Goal: Navigation & Orientation: Find specific page/section

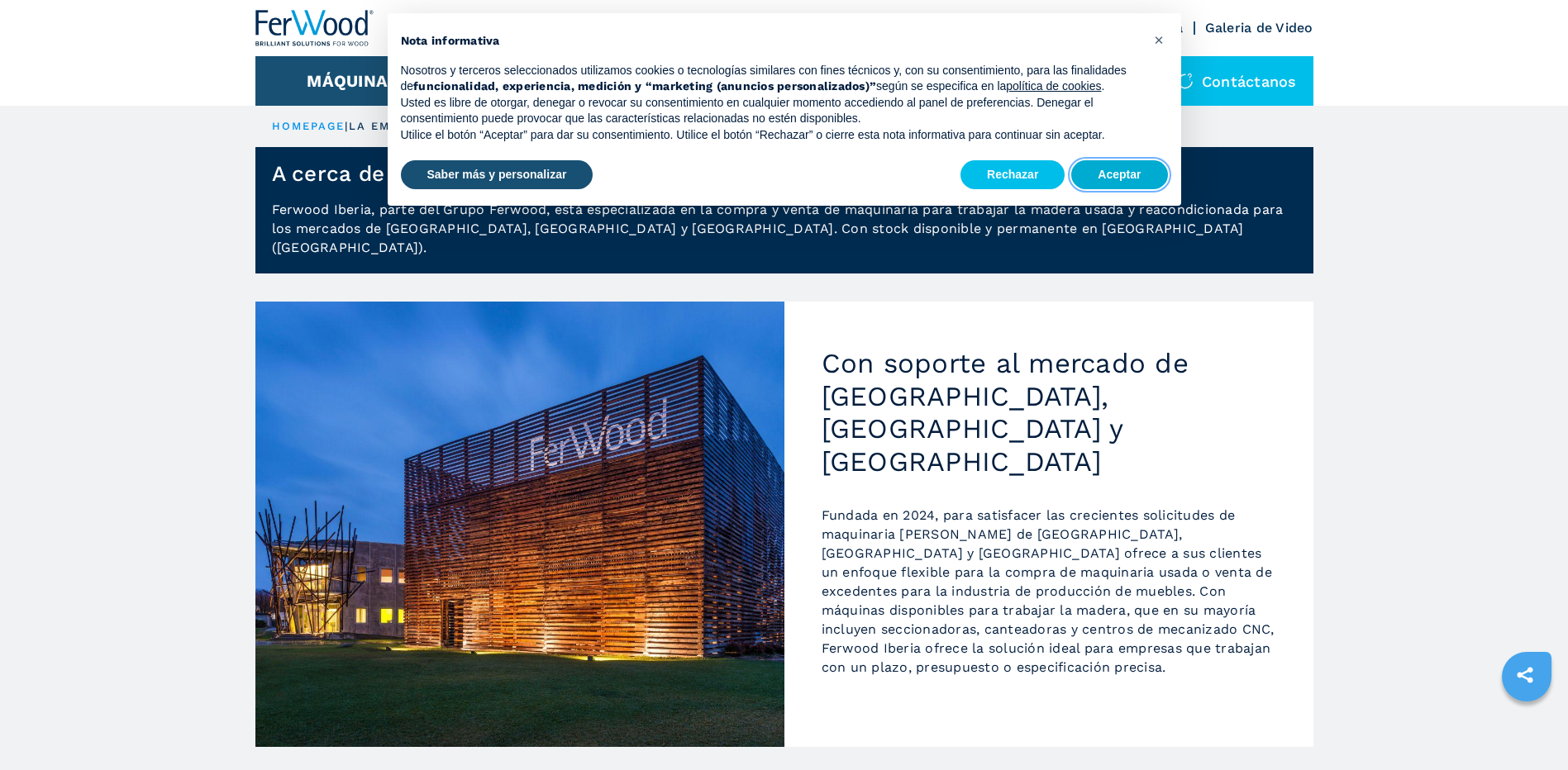
click at [1113, 162] on button "Aceptar" at bounding box center [1119, 175] width 96 height 30
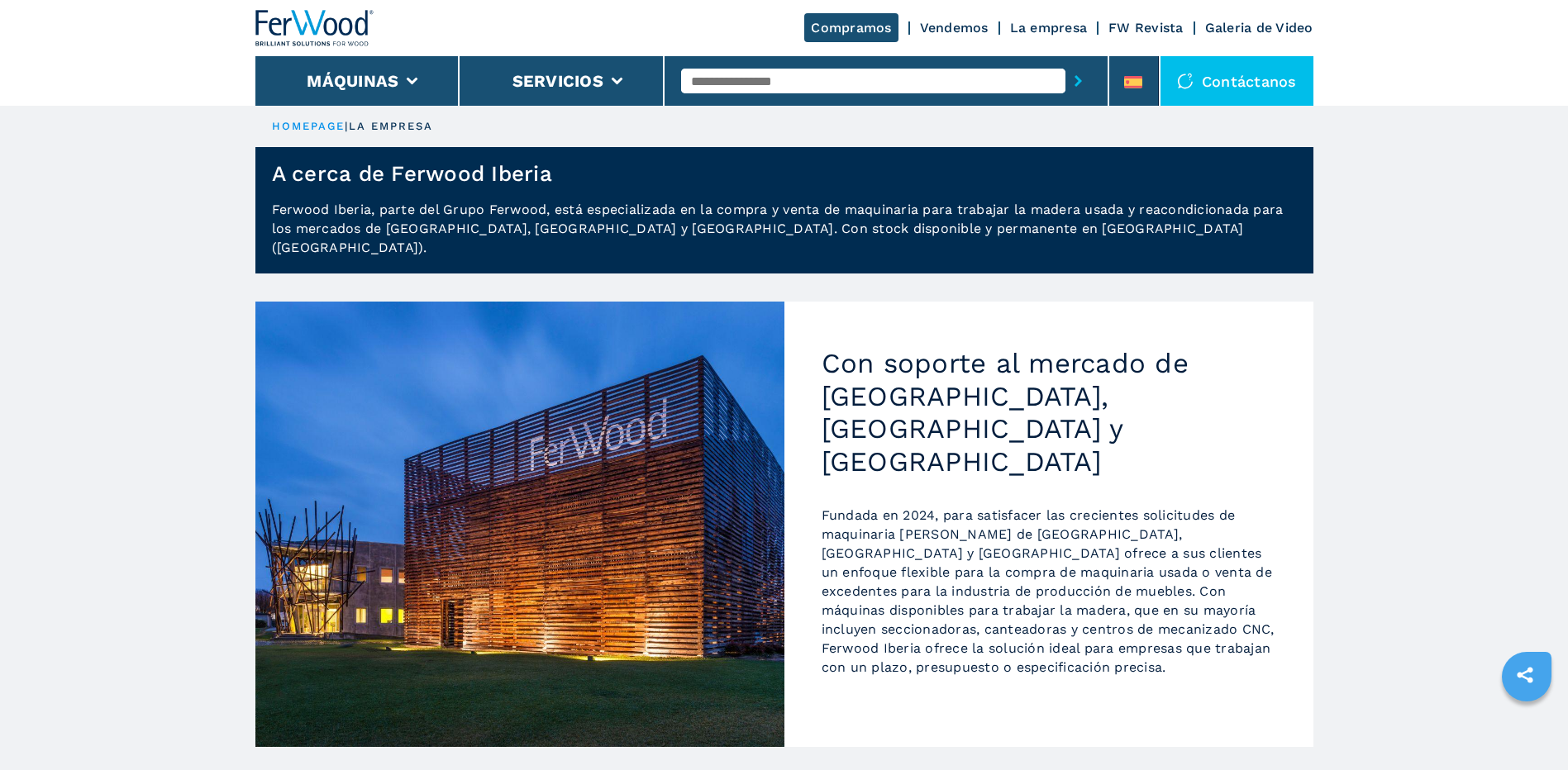
click at [950, 24] on link "Vendemos" at bounding box center [954, 28] width 69 height 16
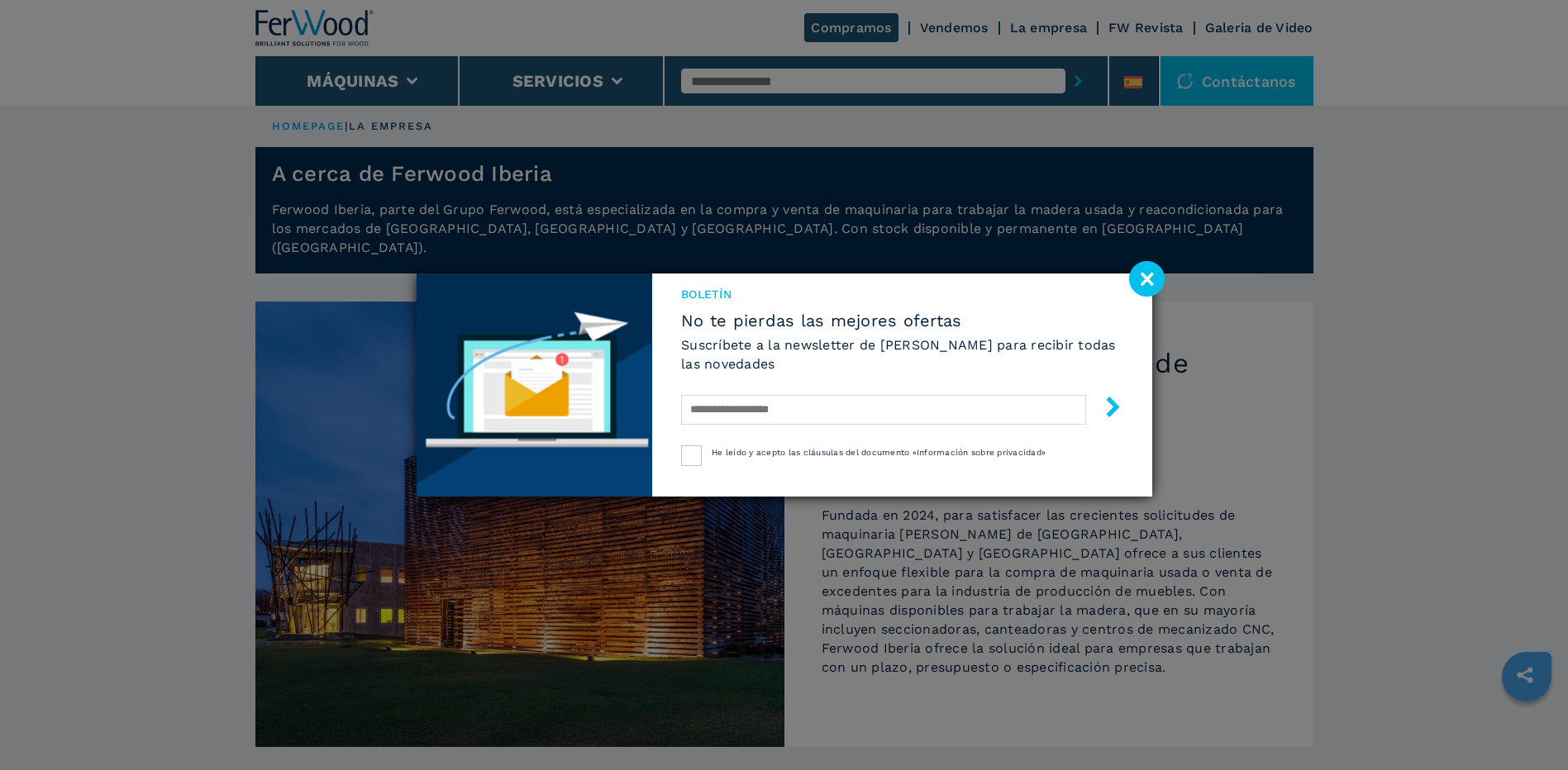
click at [1148, 278] on image at bounding box center [1146, 278] width 36 height 36
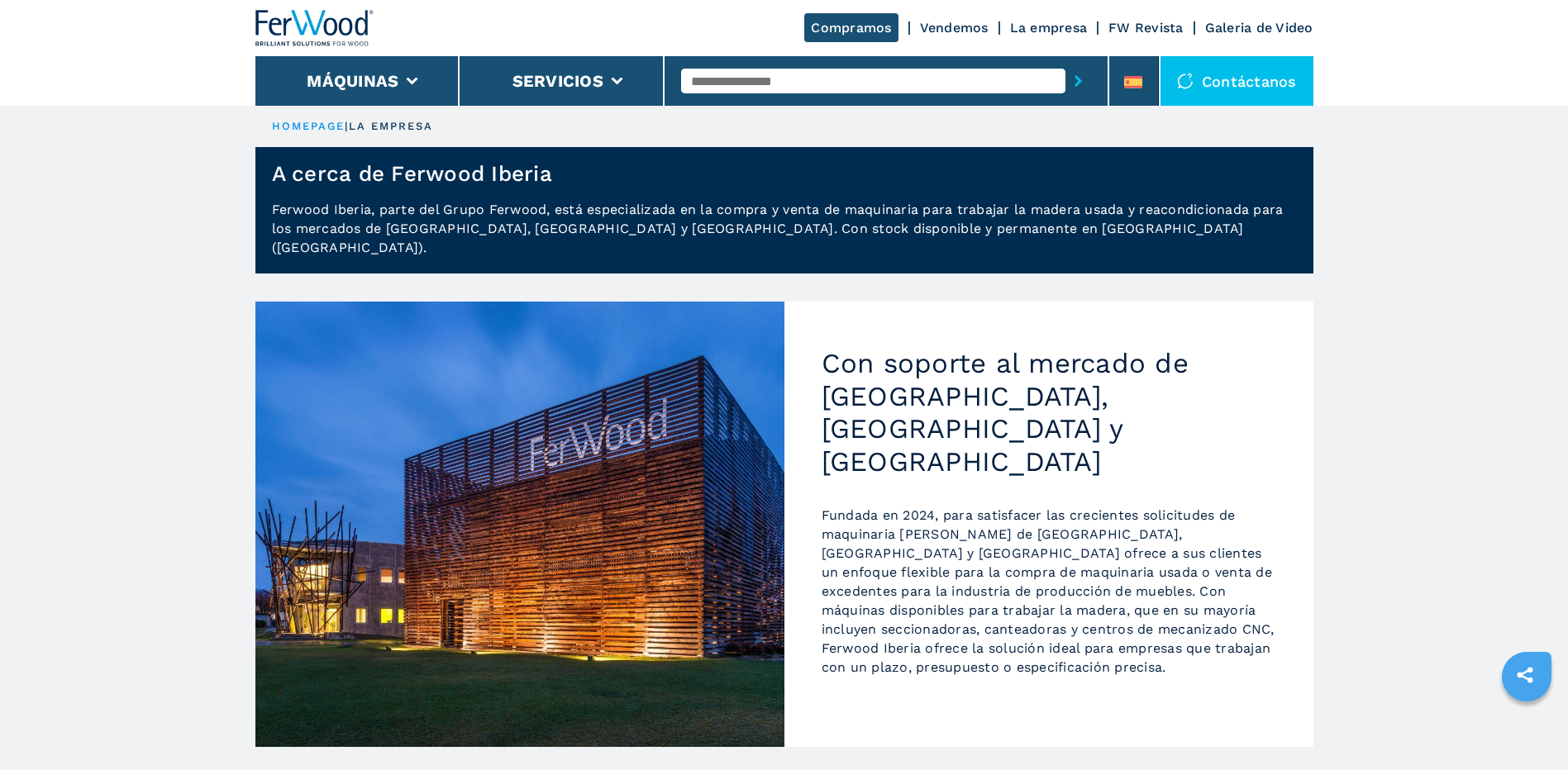
click at [946, 24] on link "Vendemos" at bounding box center [954, 28] width 69 height 16
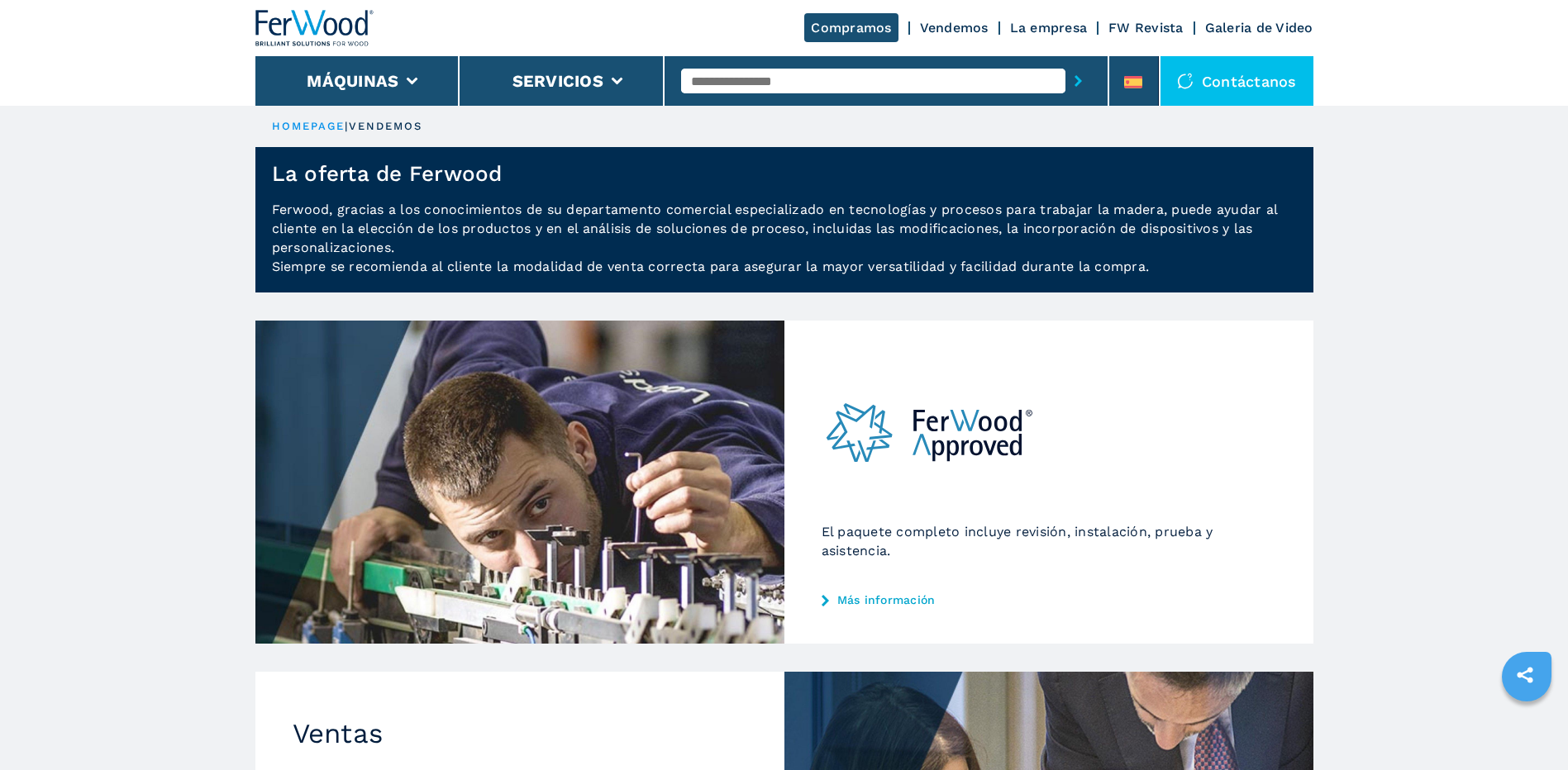
click at [1060, 25] on link "La empresa" at bounding box center [1049, 28] width 78 height 16
click at [423, 85] on li "Máquinas" at bounding box center [358, 80] width 205 height 50
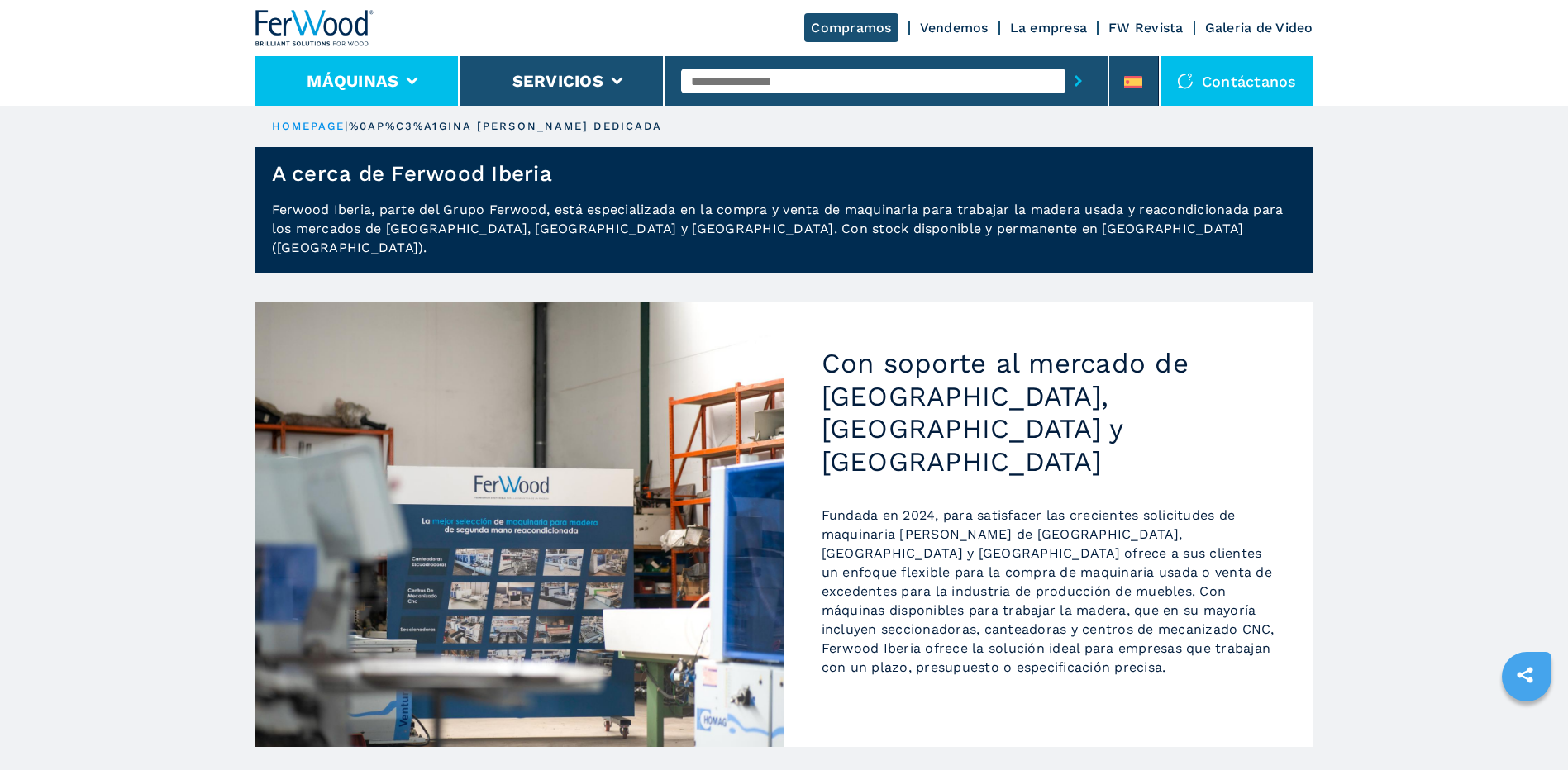
click at [393, 100] on li "Máquinas" at bounding box center [358, 80] width 205 height 50
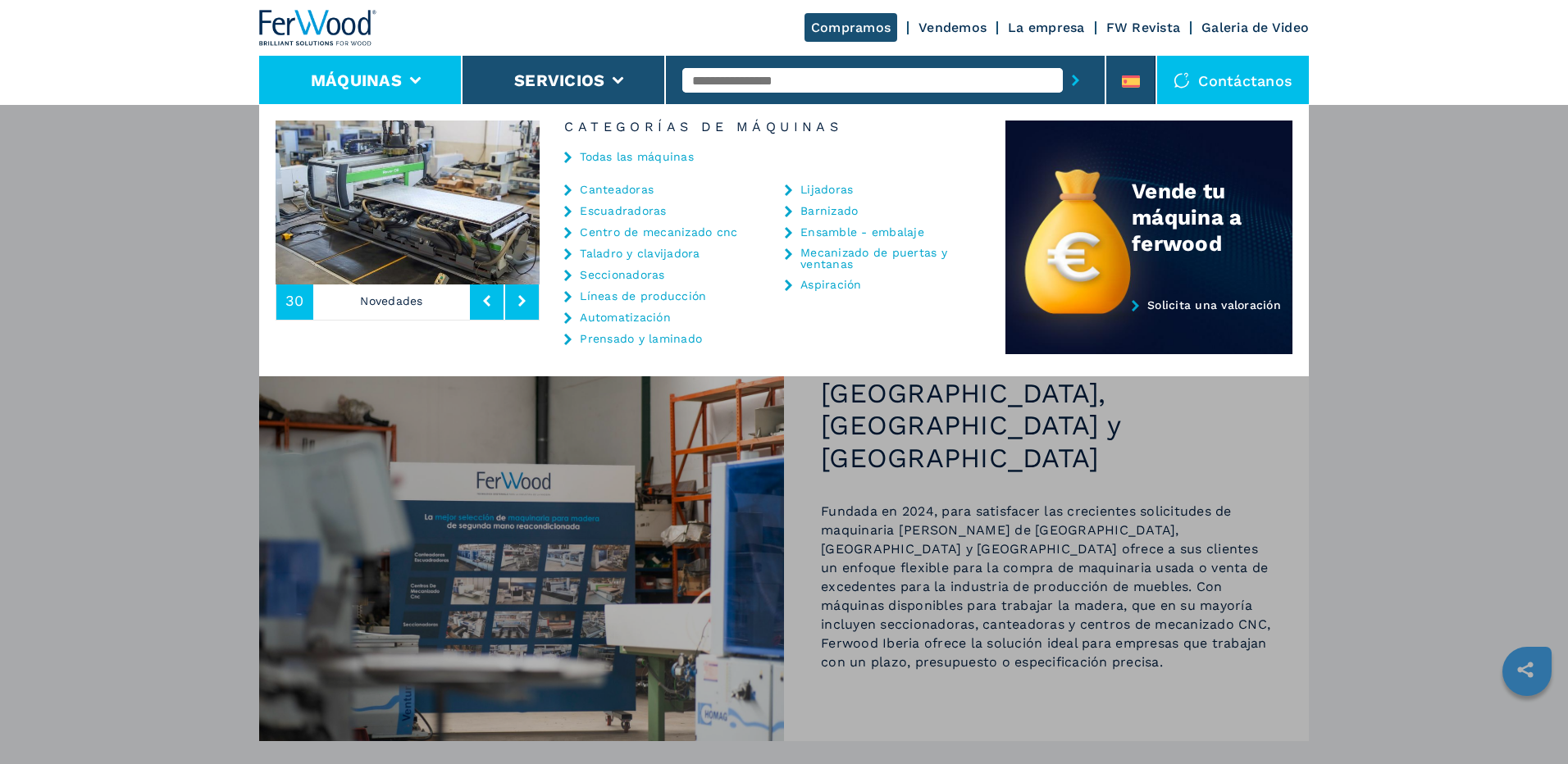
click at [632, 294] on link "Líneas de producción" at bounding box center [643, 295] width 126 height 11
click at [621, 234] on link "Centro de mecanizado cnc" at bounding box center [658, 231] width 158 height 11
